Goal: Task Accomplishment & Management: Use online tool/utility

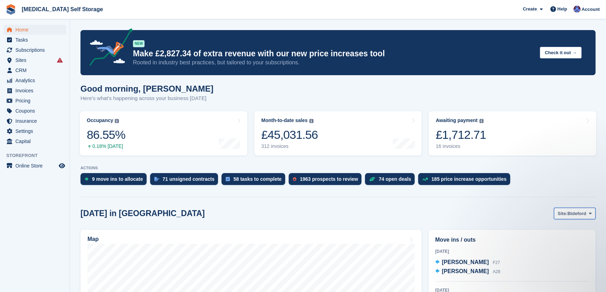
click at [578, 210] on span "Bideford" at bounding box center [577, 213] width 19 height 7
click at [551, 244] on link "Tavistock" at bounding box center [562, 243] width 61 height 13
click at [20, 66] on span "CRM" at bounding box center [36, 70] width 42 height 10
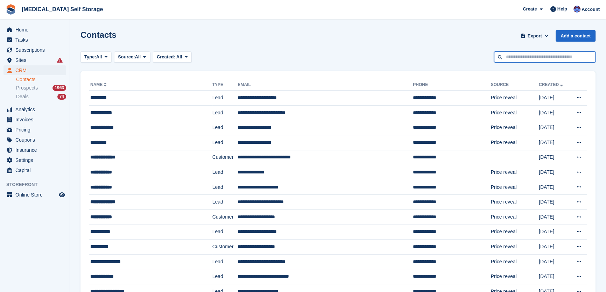
click at [511, 61] on input "text" at bounding box center [545, 57] width 102 height 12
type input "*********"
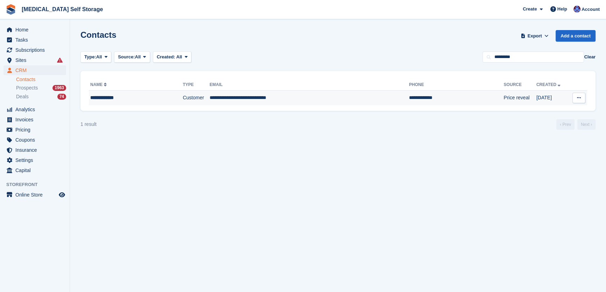
click at [184, 95] on td "Customer" at bounding box center [196, 98] width 27 height 15
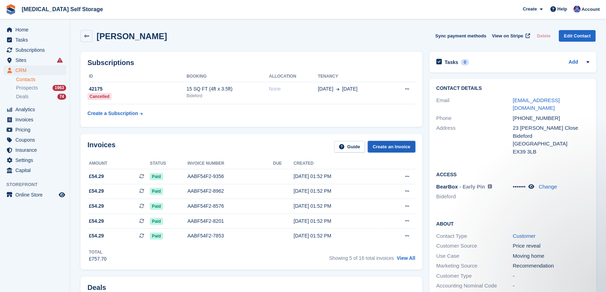
click at [393, 147] on link "Create an Invoice" at bounding box center [392, 147] width 48 height 12
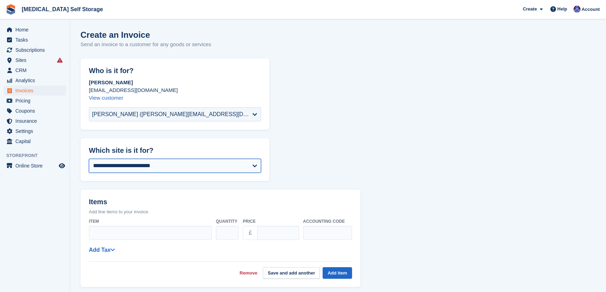
click at [137, 165] on select "**********" at bounding box center [175, 166] width 172 height 14
select select "**"
click at [126, 185] on form "**********" at bounding box center [338, 288] width 515 height 461
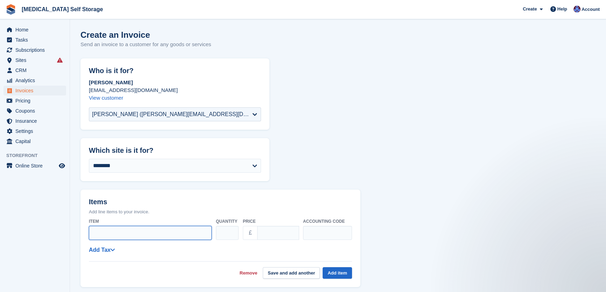
click at [109, 233] on input "Item" at bounding box center [150, 233] width 123 height 14
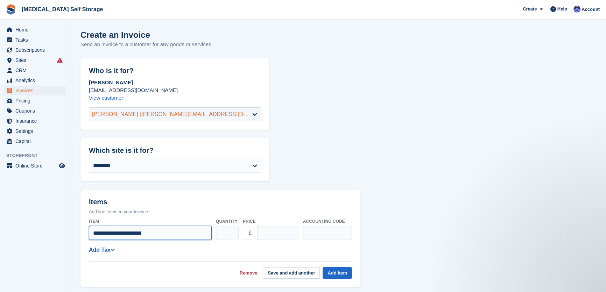
type input "**********"
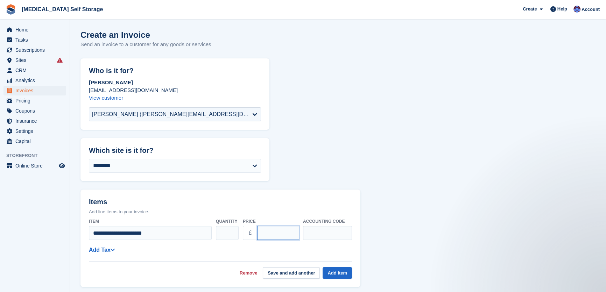
type input "*****"
click at [283, 201] on h2 "Items" at bounding box center [220, 202] width 263 height 9
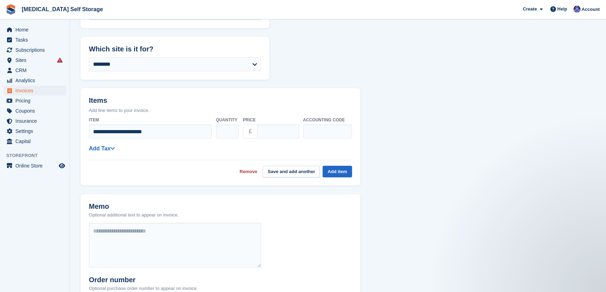
scroll to position [127, 0]
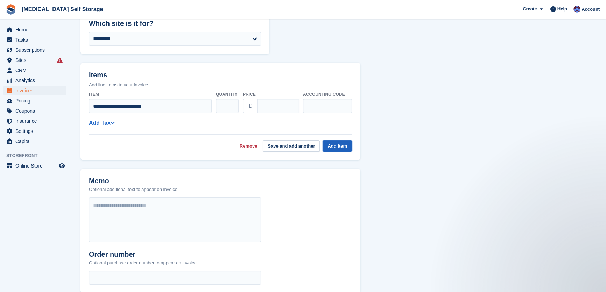
click at [343, 146] on button "Add item" at bounding box center [337, 146] width 29 height 12
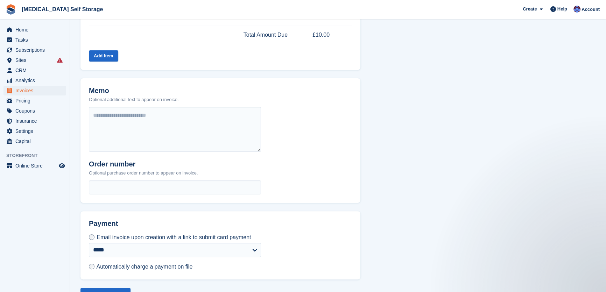
scroll to position [228, 0]
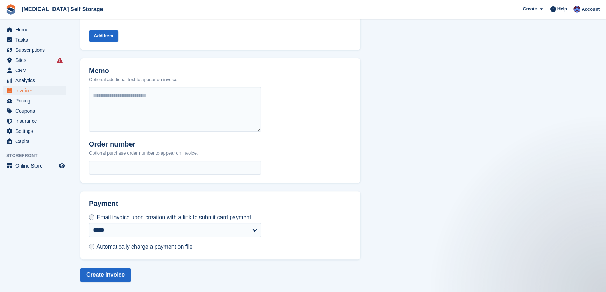
click at [88, 246] on div "**********" at bounding box center [175, 237] width 189 height 46
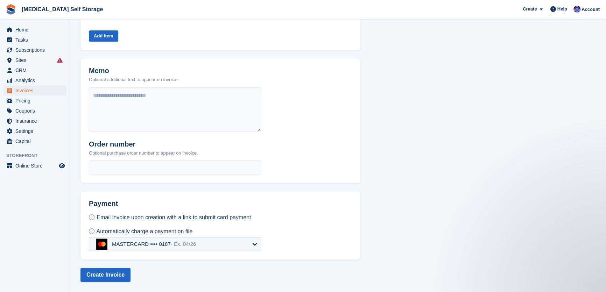
click at [151, 246] on div "MASTERCARD •••• 0187 - Ex. 04/26" at bounding box center [154, 244] width 84 height 6
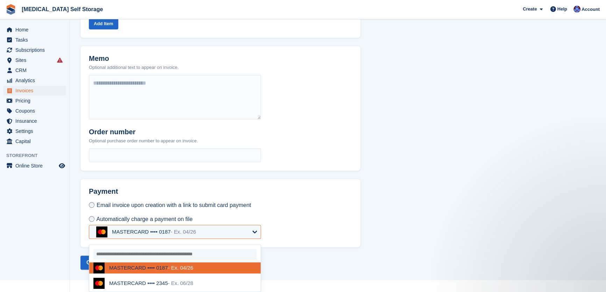
click at [133, 284] on div "MASTERCARD •••• 2345 - Ex. 06/28" at bounding box center [151, 283] width 84 height 6
select select "******"
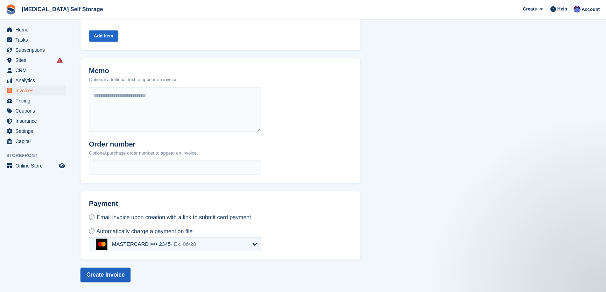
click at [110, 277] on button "Create Invoice" at bounding box center [106, 275] width 50 height 14
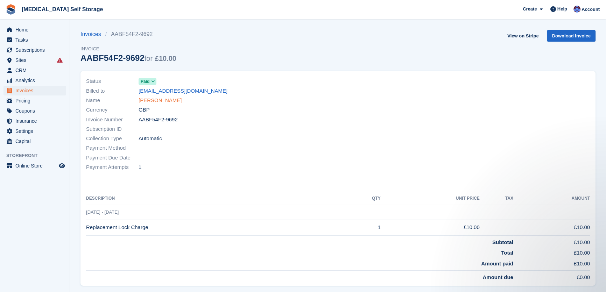
click at [158, 104] on link "[PERSON_NAME]" at bounding box center [160, 101] width 43 height 8
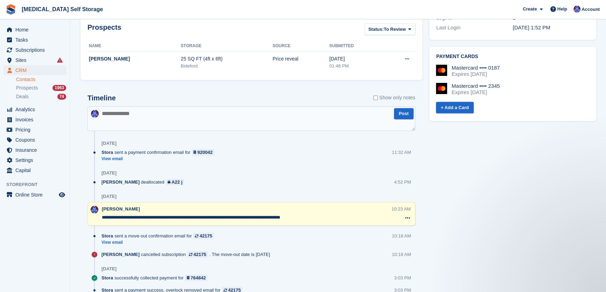
scroll to position [286, 0]
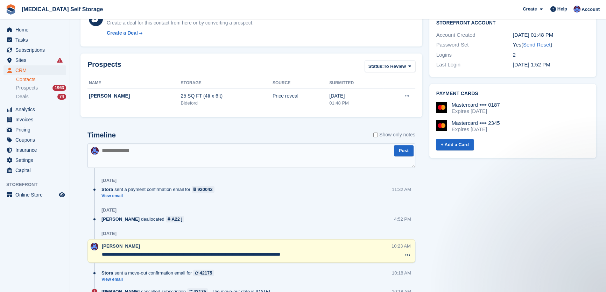
click at [169, 149] on textarea at bounding box center [252, 156] width 328 height 25
type textarea "*"
type textarea "**********"
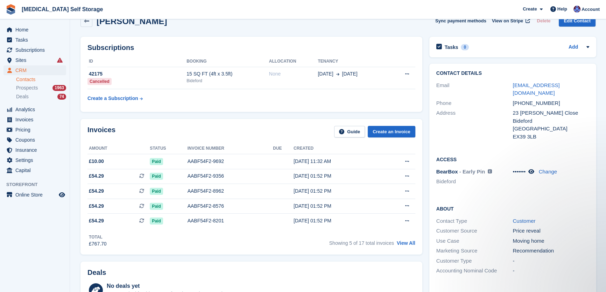
scroll to position [0, 0]
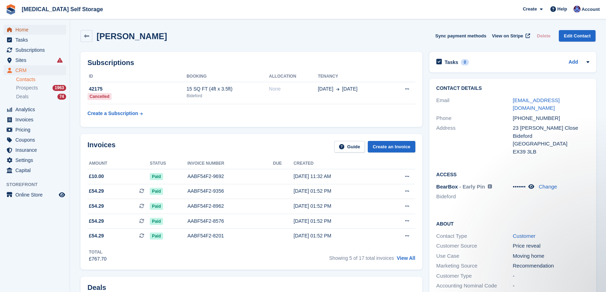
click at [28, 31] on span "Home" at bounding box center [36, 30] width 42 height 10
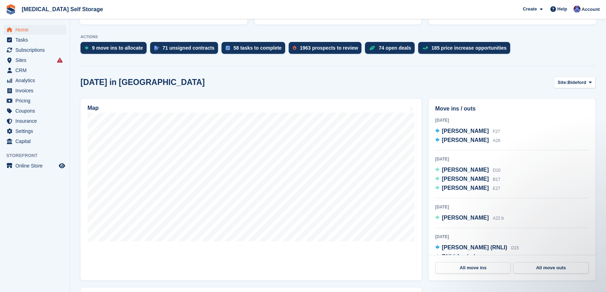
scroll to position [127, 0]
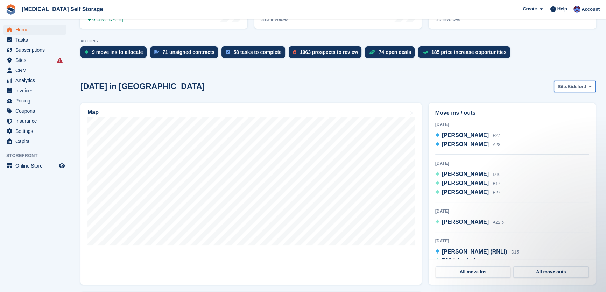
click at [576, 88] on span "Bideford" at bounding box center [577, 86] width 19 height 7
click at [567, 114] on link "Tavistock" at bounding box center [562, 116] width 61 height 13
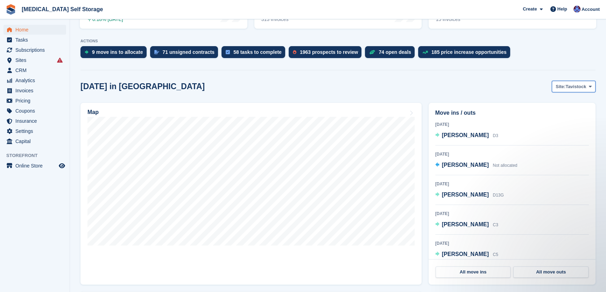
click at [572, 87] on span "Tavistock" at bounding box center [576, 86] width 21 height 7
click at [563, 127] on link "Ilfracombe" at bounding box center [562, 128] width 61 height 13
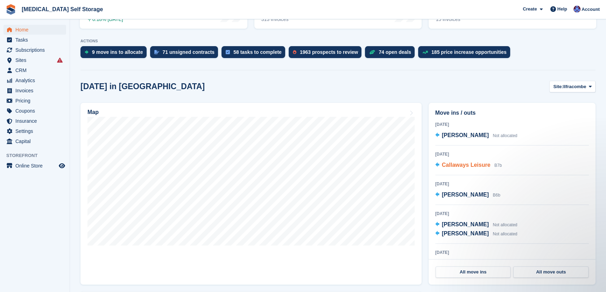
click at [460, 165] on span "Callaways Leisure" at bounding box center [466, 165] width 49 height 6
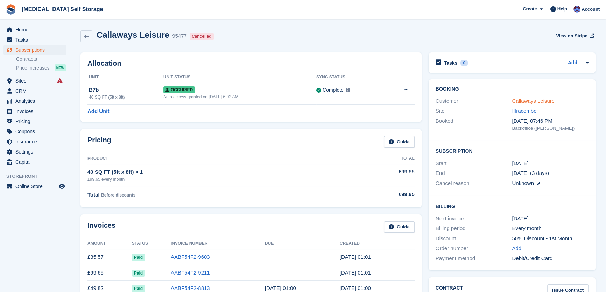
click at [529, 101] on link "Callaways Leisure" at bounding box center [533, 101] width 43 height 6
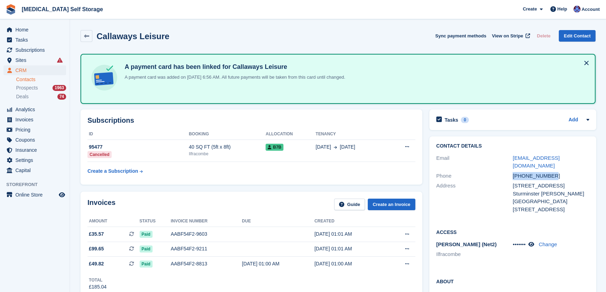
drag, startPoint x: 554, startPoint y: 167, endPoint x: 510, endPoint y: 163, distance: 43.9
click at [510, 171] on div "Phone +447462878505" at bounding box center [513, 176] width 153 height 10
copy div "+447462878505"
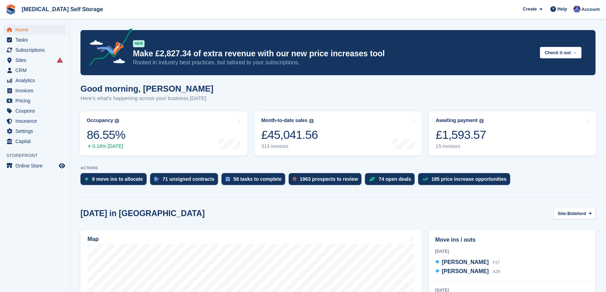
scroll to position [127, 0]
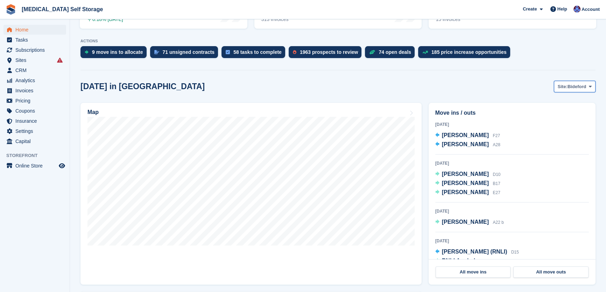
click at [571, 87] on span "Bideford" at bounding box center [577, 86] width 19 height 7
click at [554, 128] on link "Ilfracombe" at bounding box center [562, 128] width 61 height 13
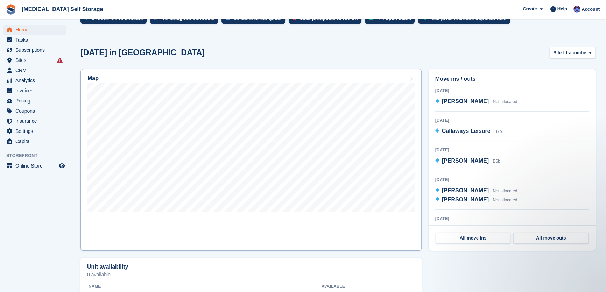
scroll to position [159, 0]
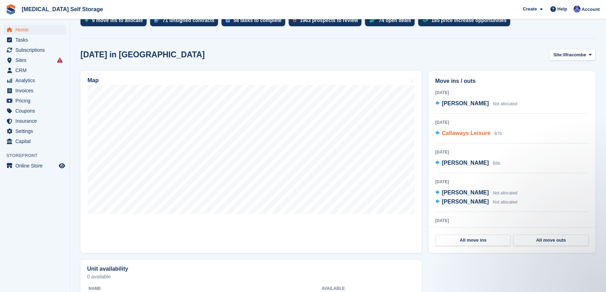
click at [462, 137] on div "Callaways Leisure B7b" at bounding box center [472, 133] width 60 height 9
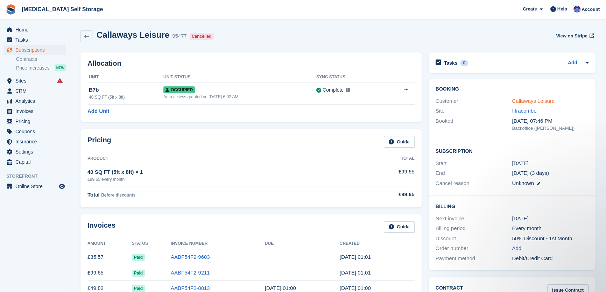
click at [526, 101] on link "Callaways Leisure" at bounding box center [533, 101] width 43 height 6
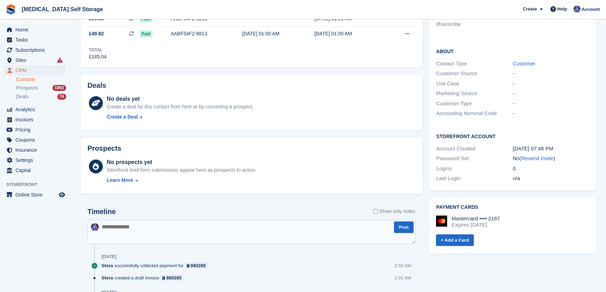
scroll to position [286, 0]
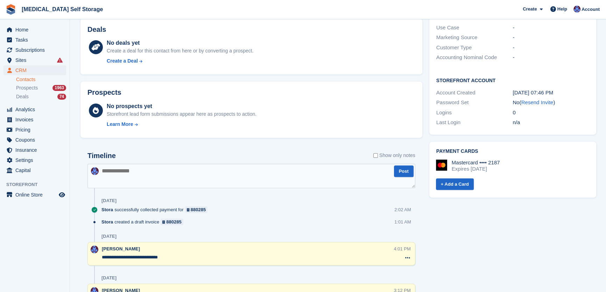
click at [141, 175] on textarea at bounding box center [252, 176] width 328 height 25
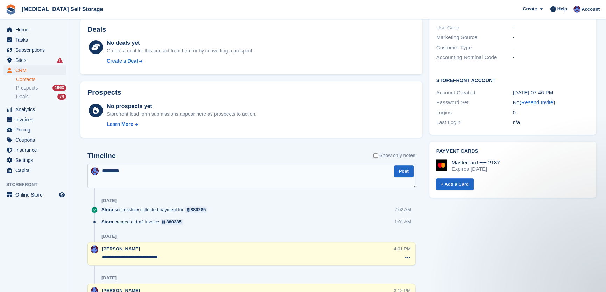
scroll to position [0, 0]
type textarea "**********"
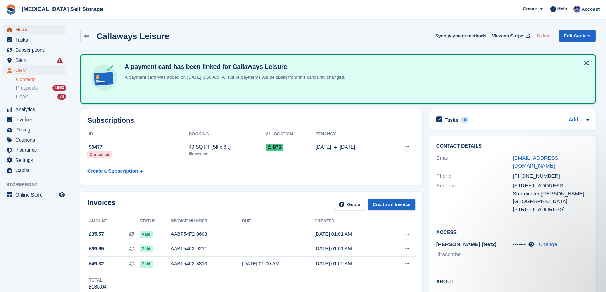
click at [33, 29] on span "Home" at bounding box center [36, 30] width 42 height 10
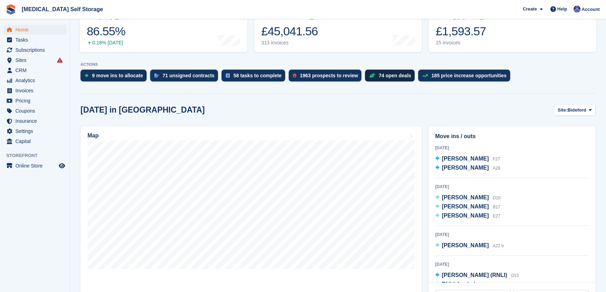
scroll to position [127, 0]
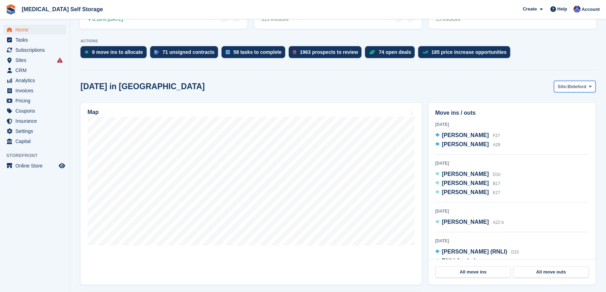
click at [580, 88] on span "Bideford" at bounding box center [577, 86] width 19 height 7
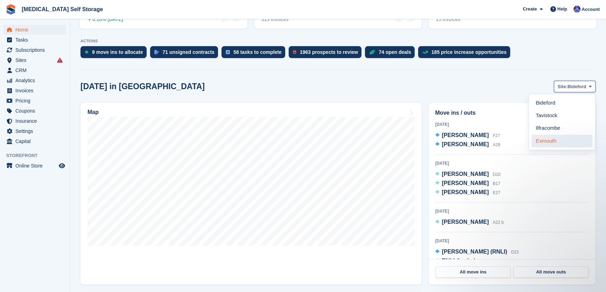
scroll to position [0, 0]
click at [553, 131] on link "Ilfracombe" at bounding box center [562, 128] width 61 height 13
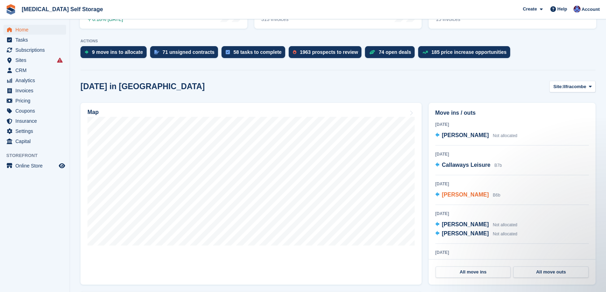
click at [459, 199] on div "Chris McLaren B6b" at bounding box center [471, 195] width 58 height 9
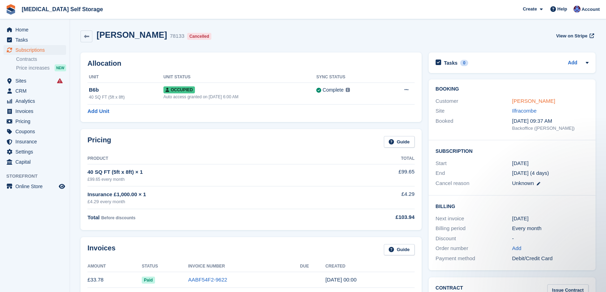
click at [533, 103] on link "[PERSON_NAME]" at bounding box center [533, 101] width 43 height 6
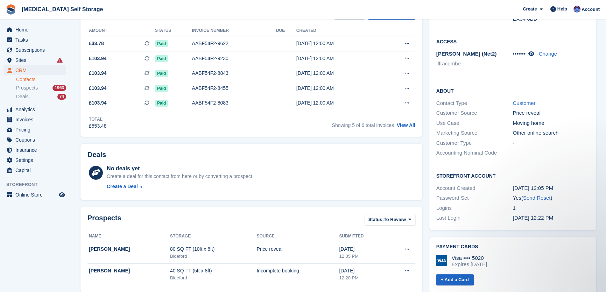
scroll to position [63, 0]
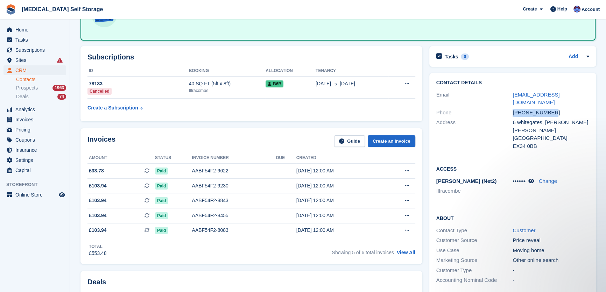
drag, startPoint x: 551, startPoint y: 101, endPoint x: 514, endPoint y: 105, distance: 37.7
click at [514, 109] on div "+447423060112" at bounding box center [551, 113] width 77 height 8
copy div "+447423060112"
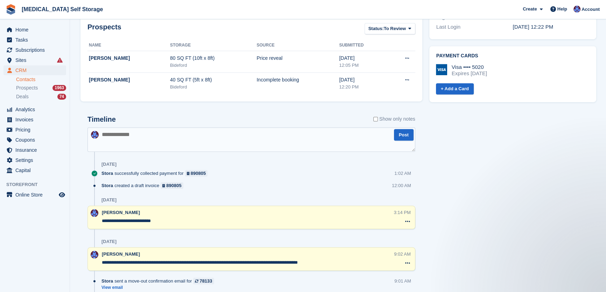
scroll to position [382, 0]
click at [142, 138] on textarea at bounding box center [252, 140] width 328 height 25
click at [104, 133] on textarea "**********" at bounding box center [252, 140] width 328 height 25
type textarea "**********"
click at [194, 137] on textarea "**********" at bounding box center [252, 140] width 328 height 25
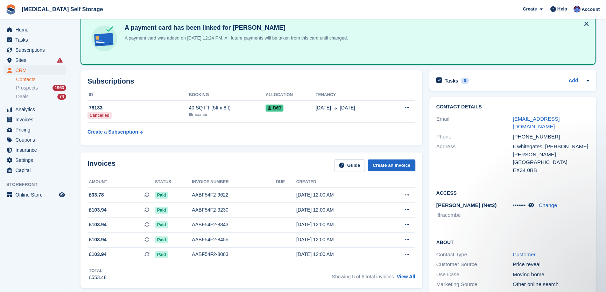
scroll to position [0, 0]
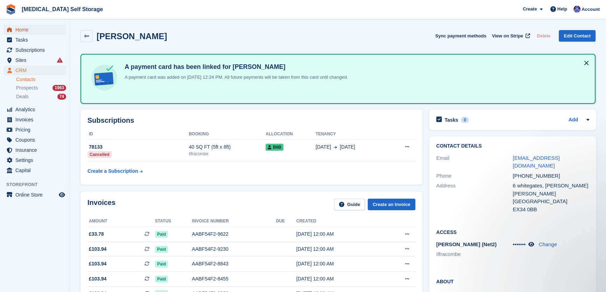
click at [32, 26] on span "Home" at bounding box center [36, 30] width 42 height 10
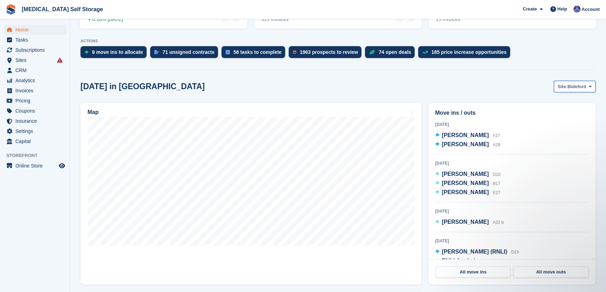
click at [578, 87] on span "Bideford" at bounding box center [577, 86] width 19 height 7
click at [556, 129] on link "Ilfracombe" at bounding box center [562, 128] width 61 height 13
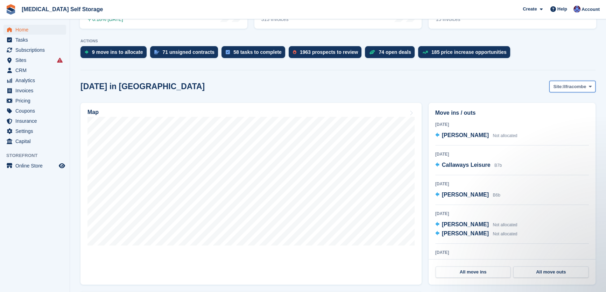
click at [571, 87] on span "Ilfracombe" at bounding box center [575, 86] width 23 height 7
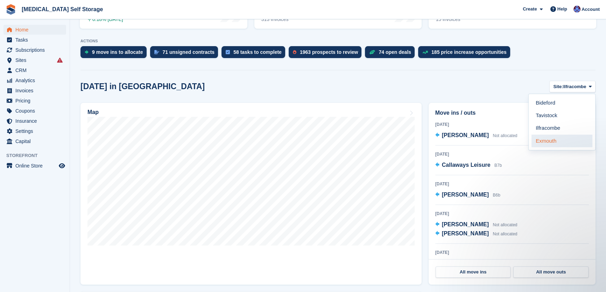
click at [559, 144] on link "Exmouth" at bounding box center [562, 141] width 61 height 13
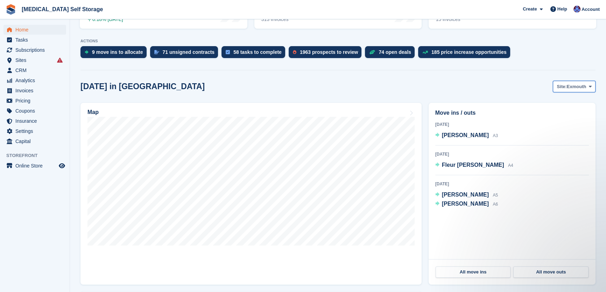
click at [574, 87] on span "Exmouth" at bounding box center [577, 86] width 20 height 7
click at [563, 117] on link "Tavistock" at bounding box center [562, 116] width 61 height 13
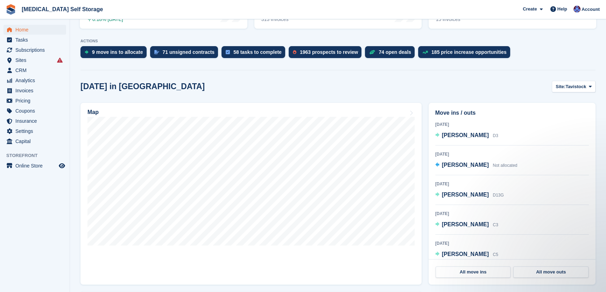
click at [333, 84] on div "Today in Tavistock Site: Tavistock Bideford Tavistock Ilfracombe Exmouth" at bounding box center [338, 87] width 515 height 12
click at [334, 81] on div "Today in Tavistock Site: Tavistock Bideford Tavistock Ilfracombe Exmouth" at bounding box center [338, 87] width 515 height 12
click at [22, 28] on span "Home" at bounding box center [36, 30] width 42 height 10
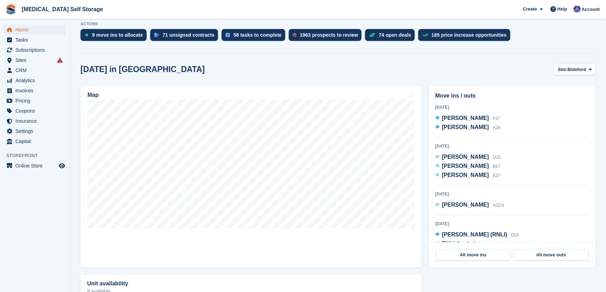
scroll to position [159, 0]
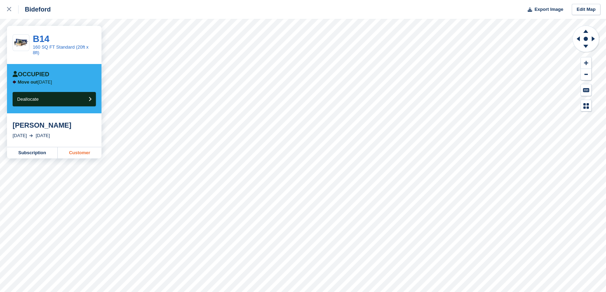
click at [80, 149] on link "Customer" at bounding box center [80, 152] width 44 height 11
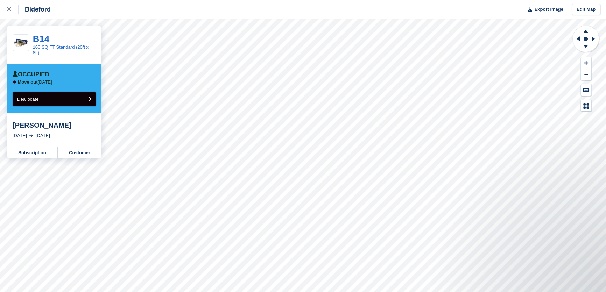
click at [62, 96] on button "Deallocate" at bounding box center [54, 99] width 83 height 14
click at [54, 95] on button "Deallocate" at bounding box center [54, 99] width 83 height 14
click at [60, 92] on button "Deallocate" at bounding box center [54, 99] width 83 height 14
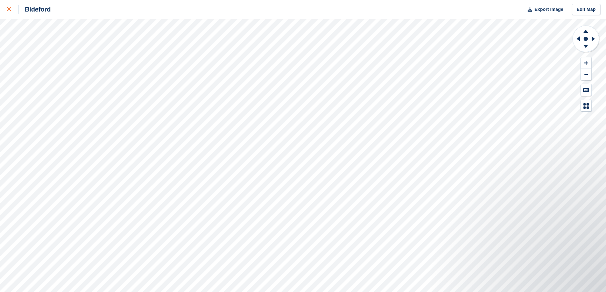
click at [8, 9] on icon at bounding box center [9, 9] width 4 height 4
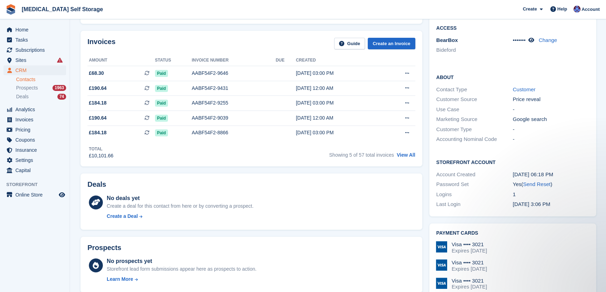
scroll to position [95, 0]
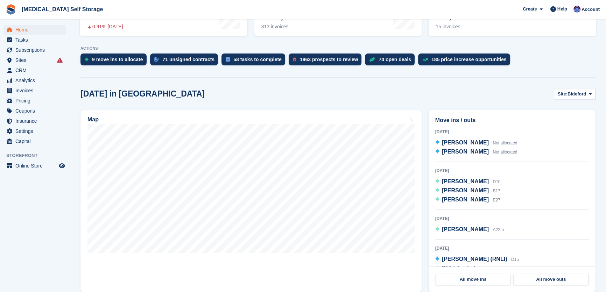
scroll to position [127, 0]
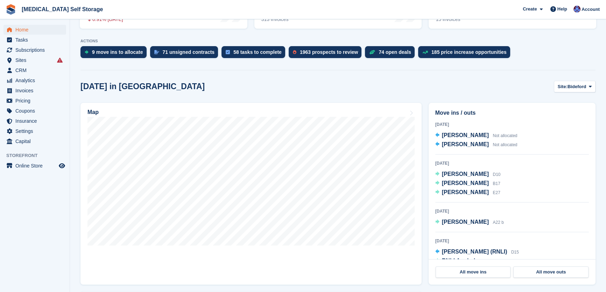
click at [383, 84] on div "[DATE] in [GEOGRAPHIC_DATA] Site: [GEOGRAPHIC_DATA] Bideford Tavistock Ilfracom…" at bounding box center [338, 87] width 515 height 12
click at [320, 107] on link "Map" at bounding box center [251, 194] width 341 height 182
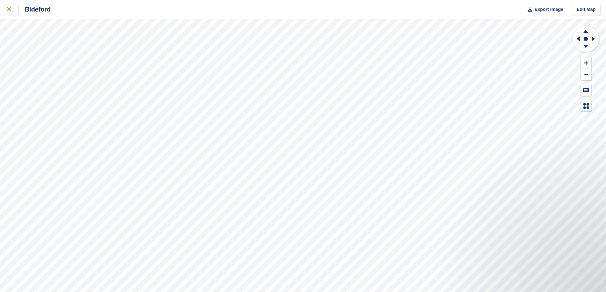
click at [6, 8] on link at bounding box center [9, 9] width 19 height 19
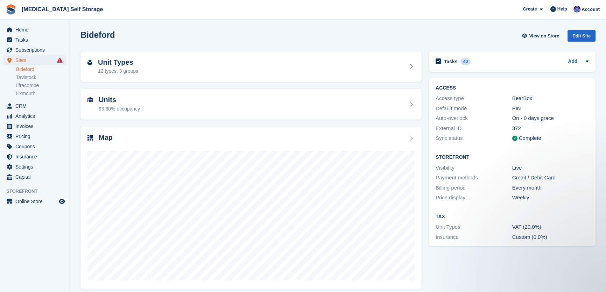
click at [349, 39] on div "Bideford View on Store Edit Site" at bounding box center [338, 36] width 515 height 12
click at [209, 32] on div "Bideford View on Store Edit Site" at bounding box center [338, 36] width 515 height 12
drag, startPoint x: 209, startPoint y: 32, endPoint x: 206, endPoint y: 32, distance: 3.9
click at [209, 32] on div "Bideford View on Store Edit Site" at bounding box center [338, 36] width 515 height 12
click at [22, 29] on span "Home" at bounding box center [36, 30] width 42 height 10
